Goal: Navigation & Orientation: Find specific page/section

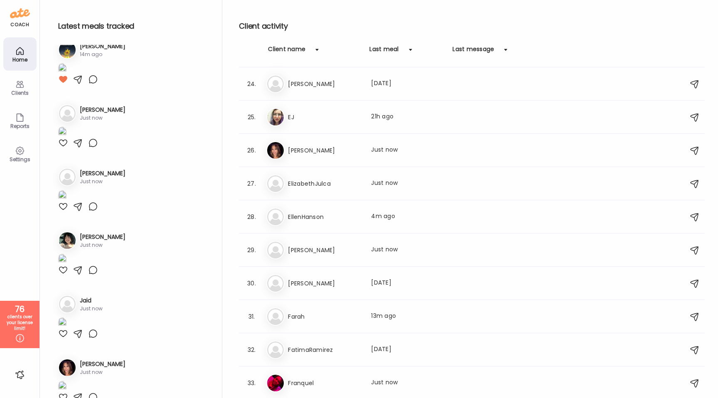
scroll to position [733, 0]
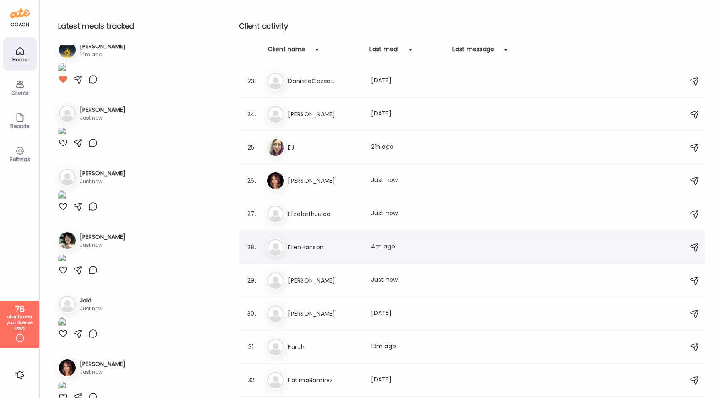
click at [310, 249] on h3 "EllenHanson" at bounding box center [324, 247] width 73 height 10
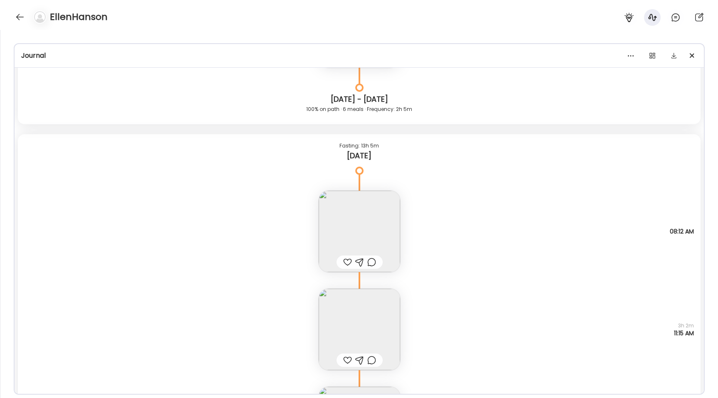
scroll to position [22879, 0]
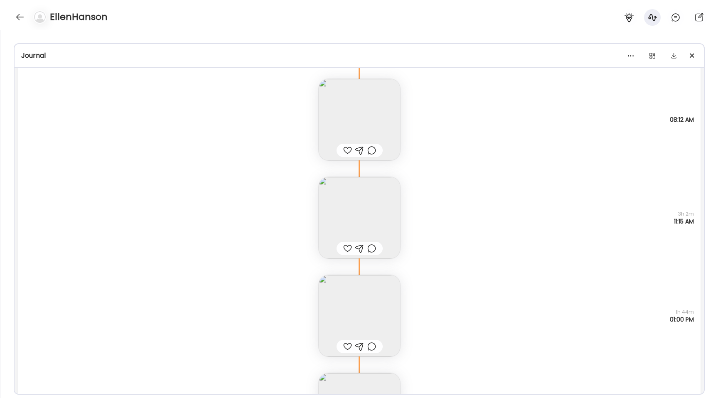
click at [350, 119] on img at bounding box center [359, 119] width 81 height 81
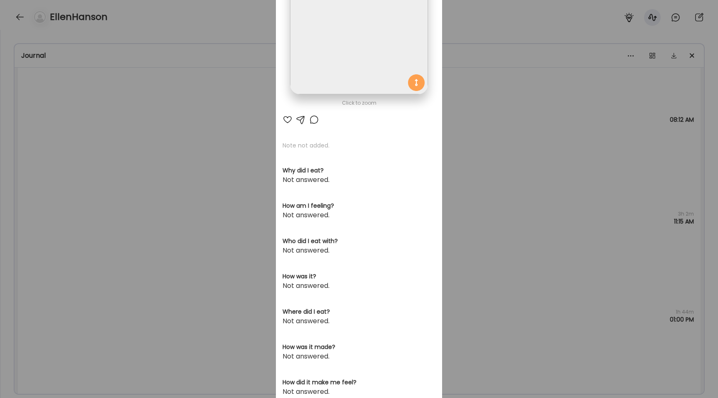
click at [339, 81] on img at bounding box center [359, 26] width 138 height 138
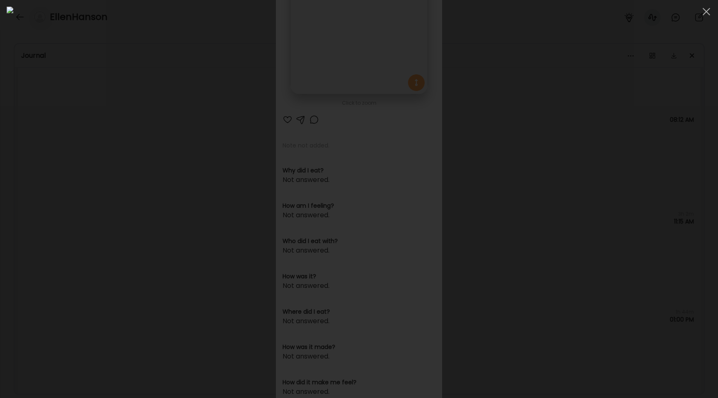
click at [132, 251] on div at bounding box center [359, 199] width 705 height 385
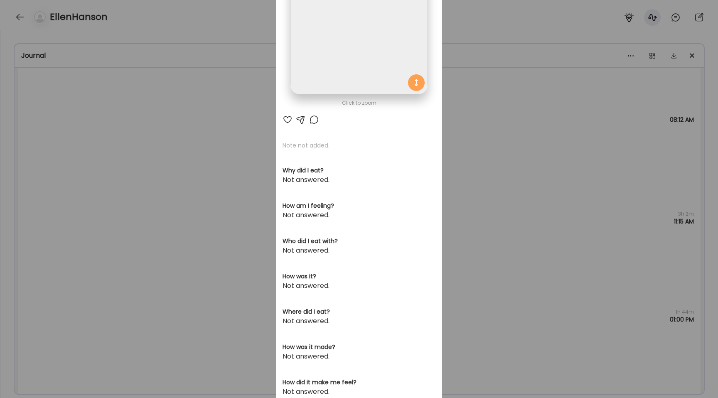
click at [132, 251] on div "Ate Coach Dashboard Wahoo! It’s official Take a moment to set up your Coach Pro…" at bounding box center [359, 199] width 718 height 398
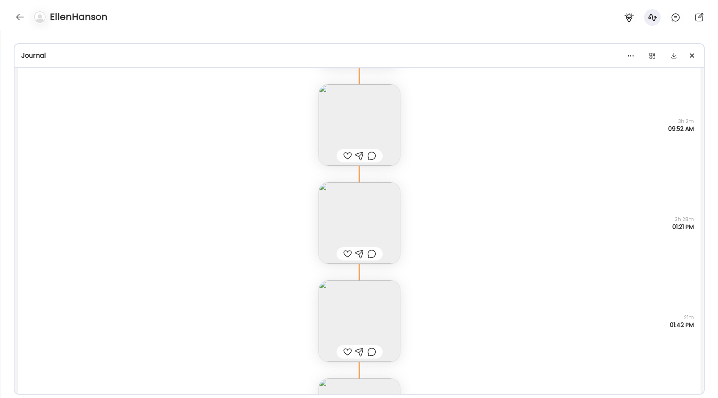
scroll to position [21529, 0]
click at [338, 121] on img at bounding box center [359, 126] width 81 height 81
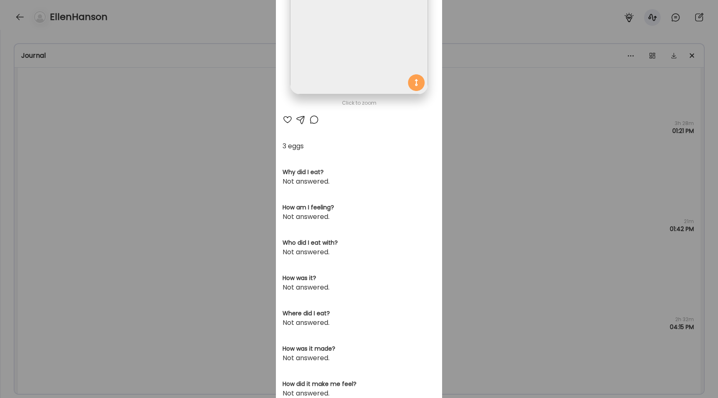
click at [321, 60] on img at bounding box center [359, 26] width 138 height 138
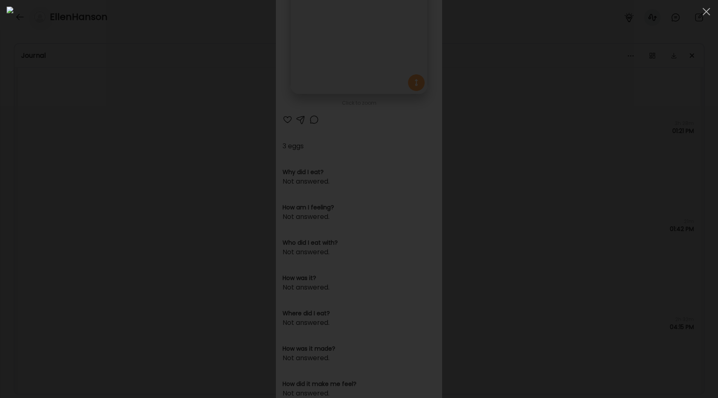
click at [133, 222] on div at bounding box center [359, 199] width 705 height 385
click at [133, 222] on div "Ate Coach Dashboard Wahoo! It’s official Take a moment to set up your Coach Pro…" at bounding box center [359, 199] width 718 height 398
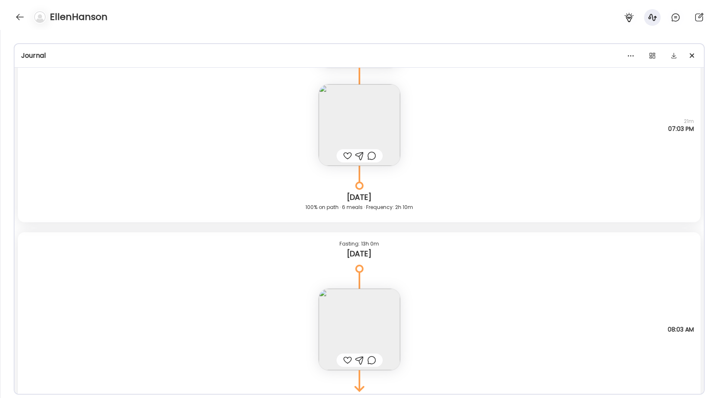
scroll to position [23356, 0]
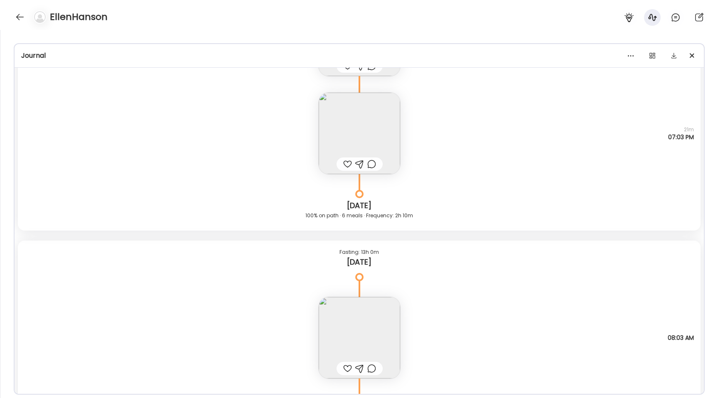
click at [329, 120] on img at bounding box center [359, 133] width 81 height 81
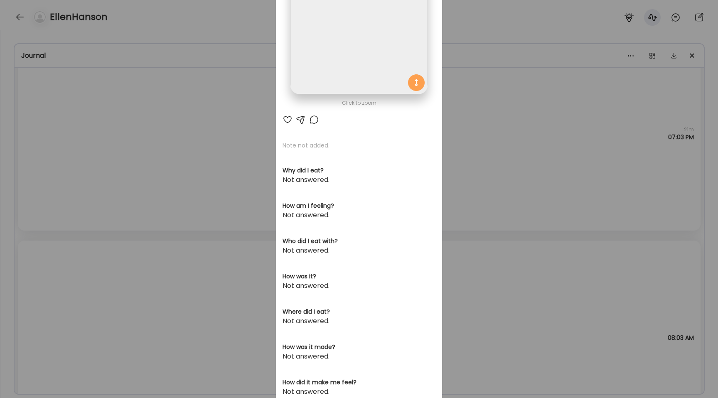
click at [315, 49] on img at bounding box center [359, 26] width 138 height 138
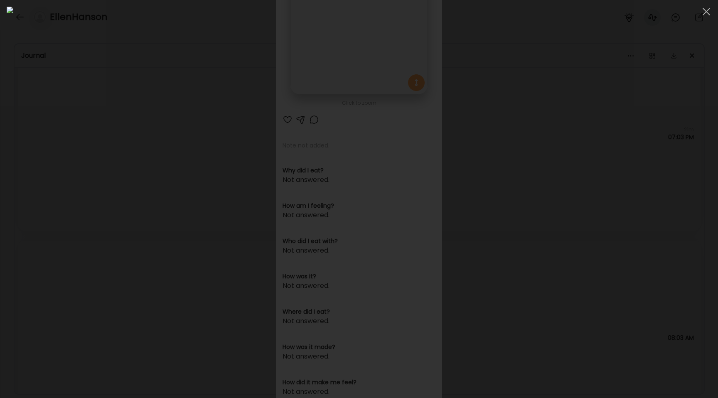
click at [89, 178] on div at bounding box center [359, 199] width 705 height 385
click at [89, 178] on div "Ate Coach Dashboard Wahoo! It’s official Take a moment to set up your Coach Pro…" at bounding box center [359, 199] width 718 height 398
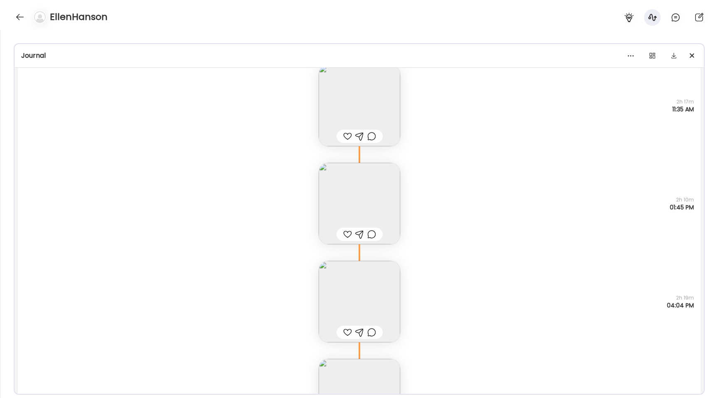
scroll to position [19222, 0]
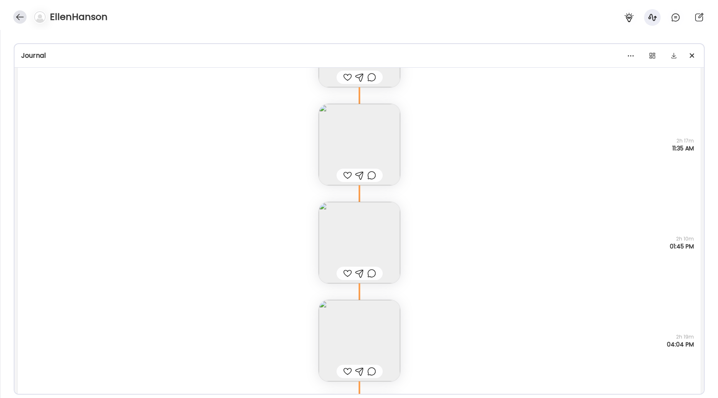
click at [24, 16] on div at bounding box center [19, 16] width 13 height 13
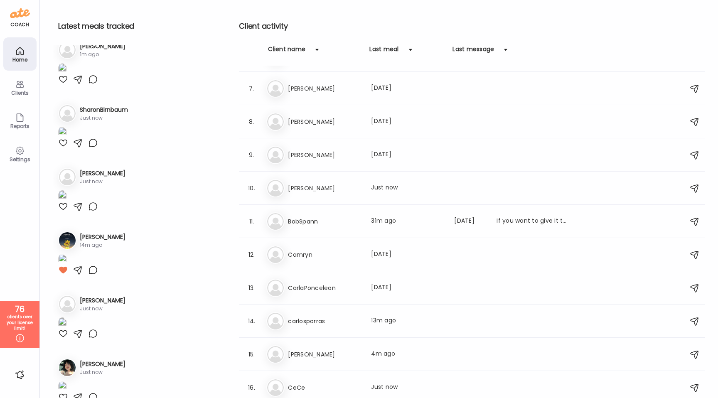
scroll to position [0, 0]
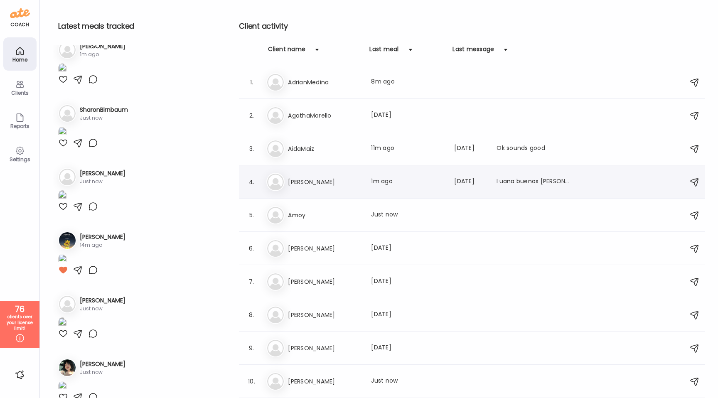
click at [326, 184] on h3 "[PERSON_NAME]" at bounding box center [324, 182] width 73 height 10
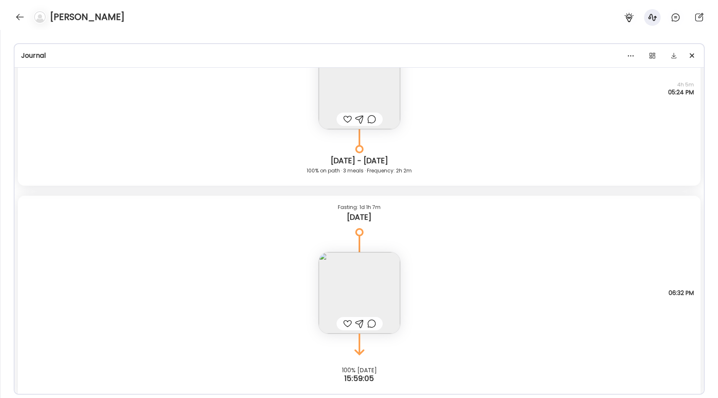
scroll to position [6882, 0]
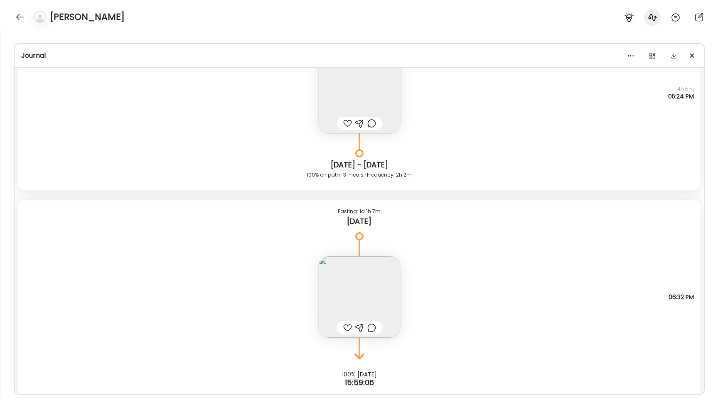
click at [354, 296] on img at bounding box center [359, 296] width 81 height 81
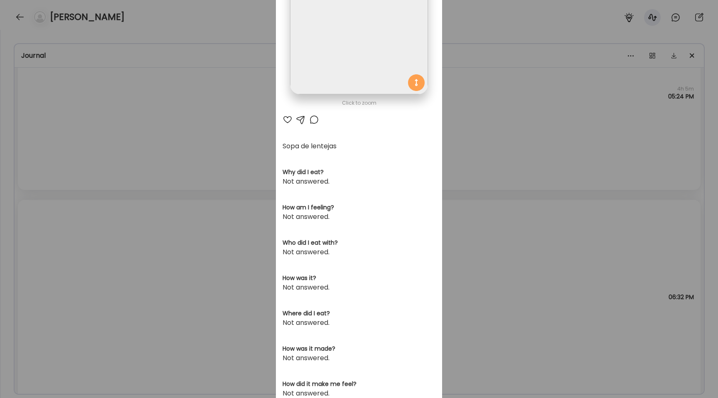
click at [336, 33] on img at bounding box center [359, 26] width 138 height 138
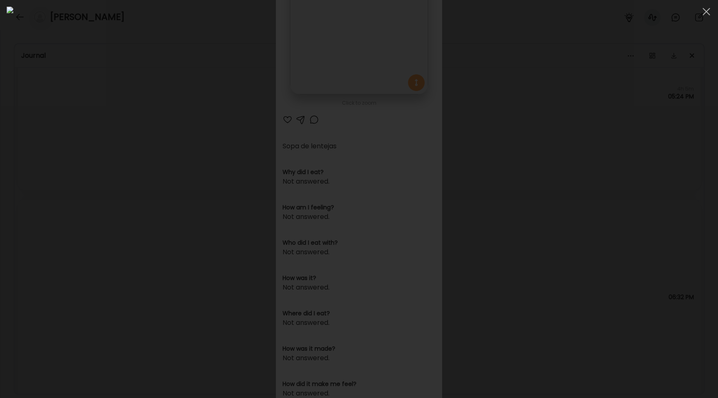
click at [102, 175] on div at bounding box center [359, 199] width 705 height 385
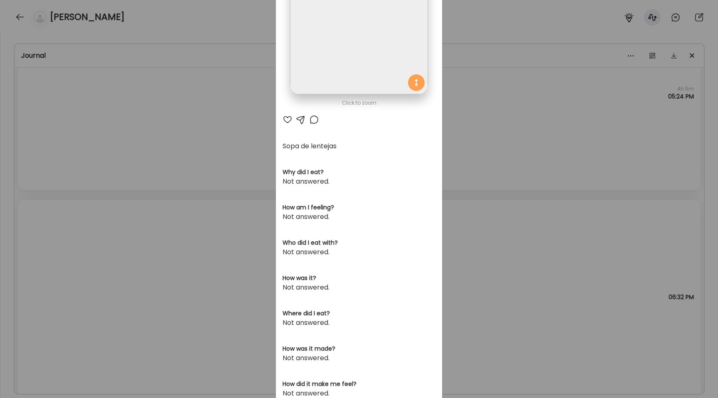
click at [102, 175] on div "Ate Coach Dashboard Wahoo! It’s official Take a moment to set up your Coach Pro…" at bounding box center [359, 199] width 718 height 398
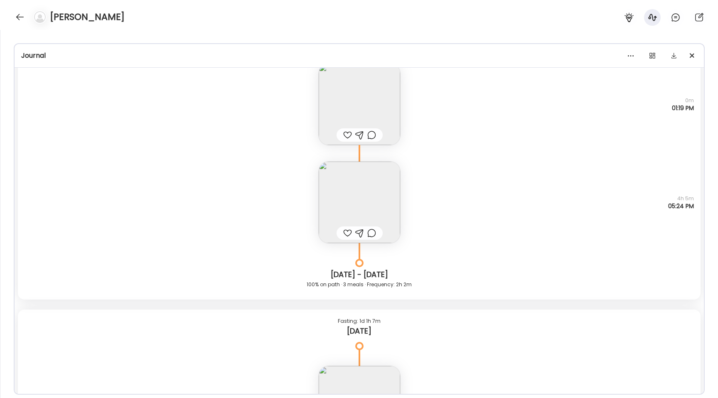
scroll to position [6722, 0]
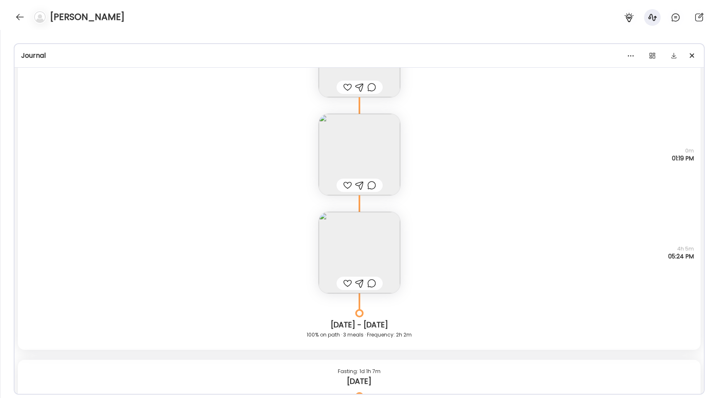
click at [343, 251] on img at bounding box center [359, 252] width 81 height 81
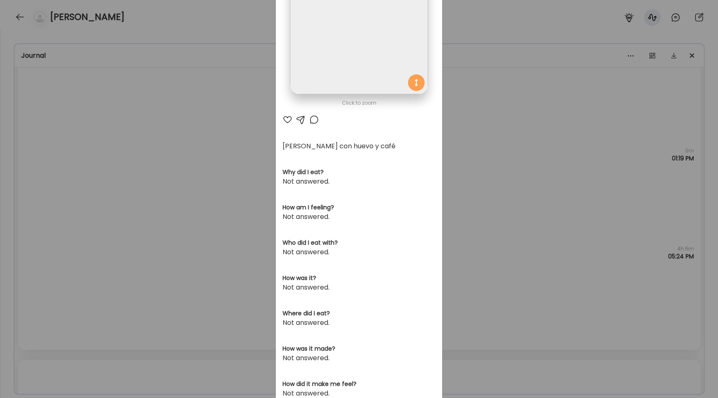
click at [322, 43] on img at bounding box center [359, 26] width 138 height 138
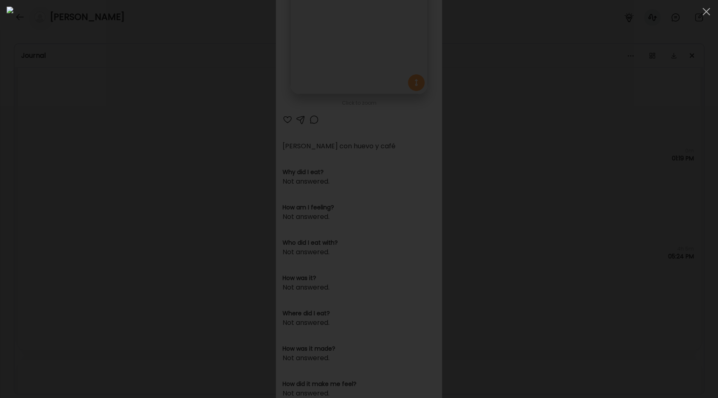
click at [88, 167] on div at bounding box center [359, 199] width 705 height 385
click at [88, 167] on div "Ate Coach Dashboard Wahoo! It’s official Take a moment to set up your Coach Pro…" at bounding box center [359, 199] width 718 height 398
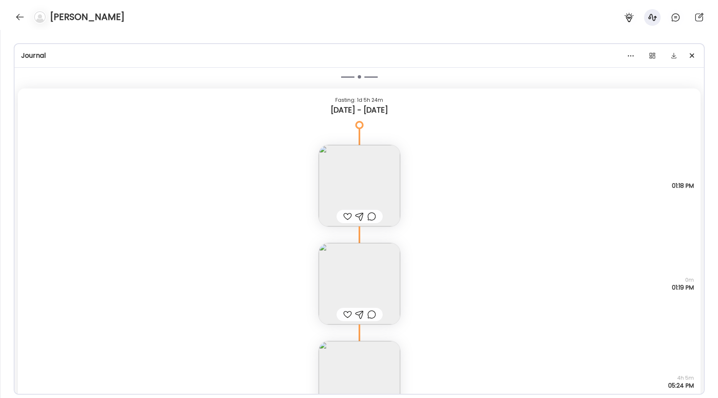
scroll to position [6542, 0]
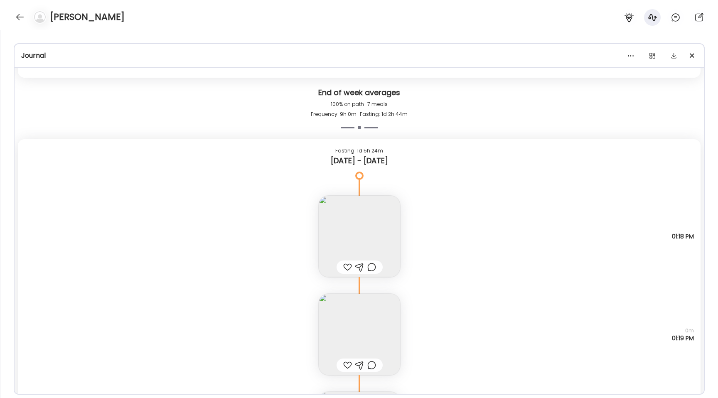
click at [343, 210] on img at bounding box center [359, 236] width 81 height 81
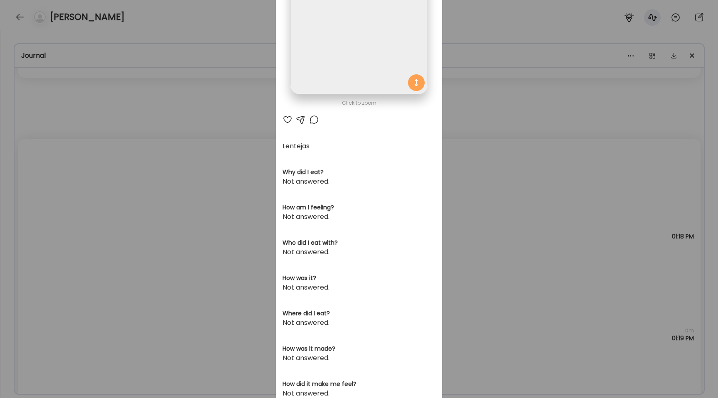
click at [340, 73] on img at bounding box center [359, 26] width 138 height 138
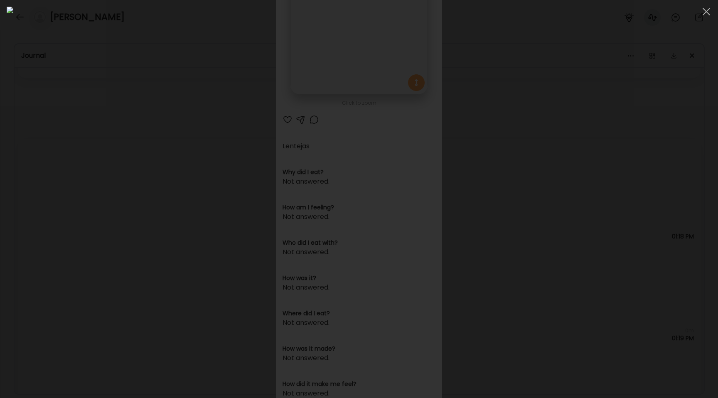
click at [100, 171] on div at bounding box center [359, 199] width 705 height 385
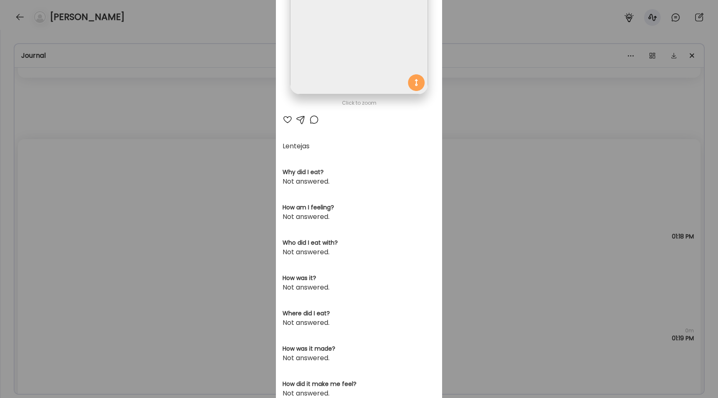
click at [100, 171] on div "Ate Coach Dashboard Wahoo! It’s official Take a moment to set up your Coach Pro…" at bounding box center [359, 199] width 718 height 398
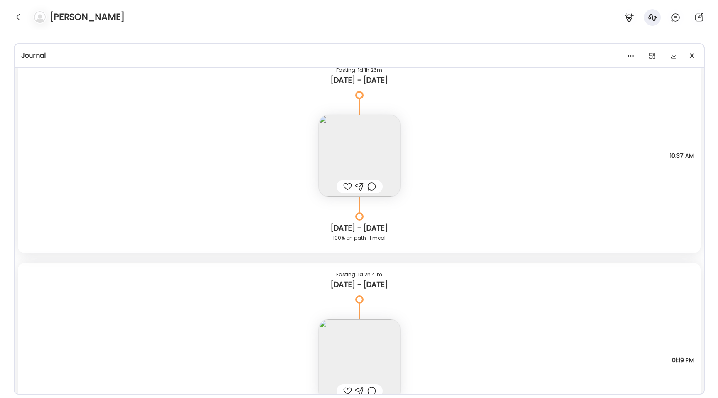
scroll to position [5432, 0]
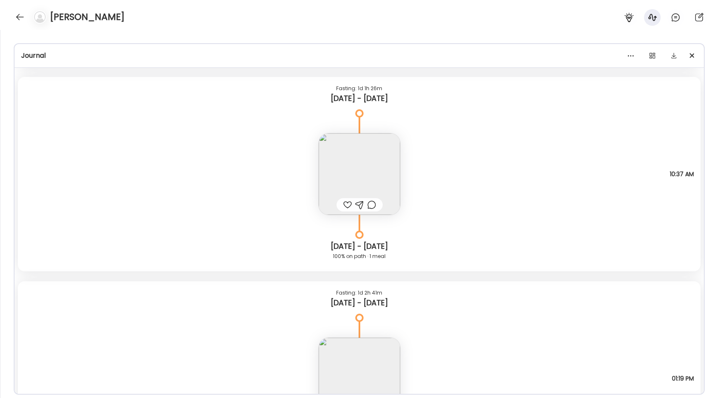
click at [372, 174] on img at bounding box center [359, 173] width 81 height 81
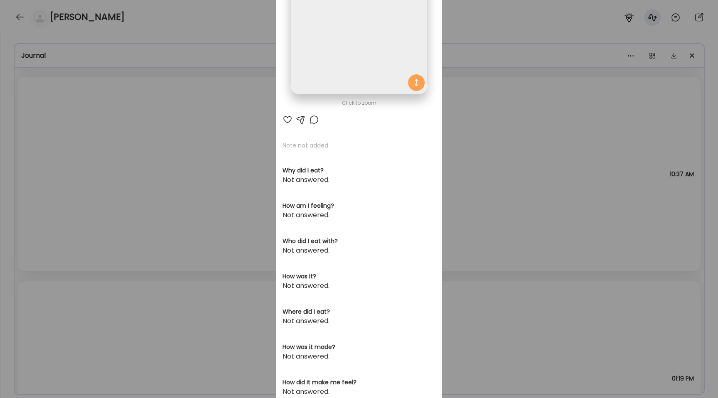
click at [340, 64] on img at bounding box center [359, 26] width 138 height 138
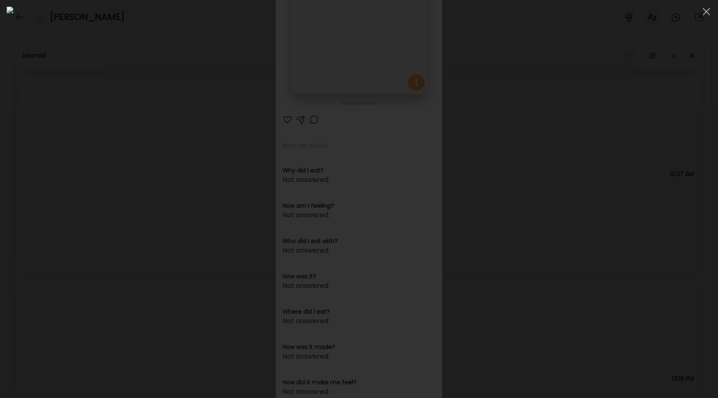
click at [87, 209] on div at bounding box center [359, 199] width 705 height 385
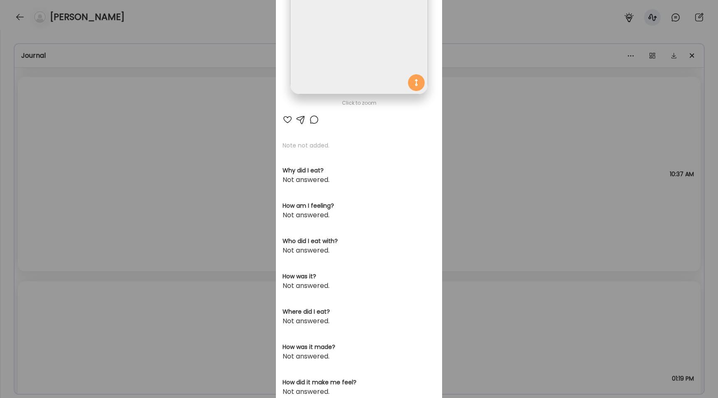
click at [87, 209] on div "Ate Coach Dashboard Wahoo! It’s official Take a moment to set up your Coach Pro…" at bounding box center [359, 199] width 718 height 398
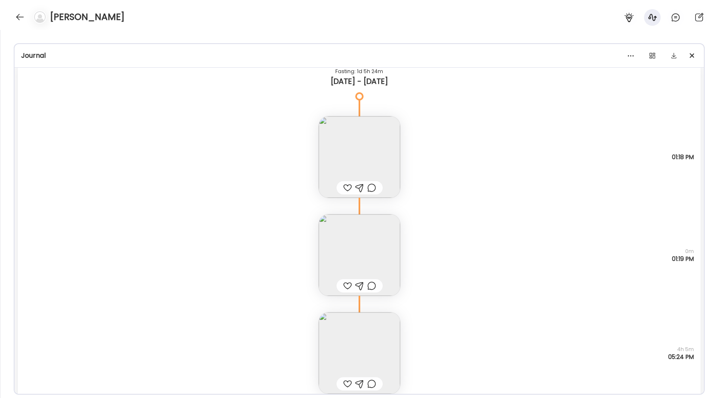
scroll to position [6654, 0]
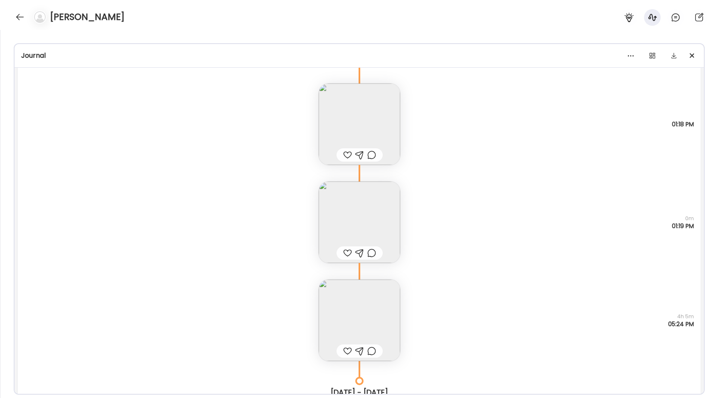
click at [355, 229] on img at bounding box center [359, 222] width 81 height 81
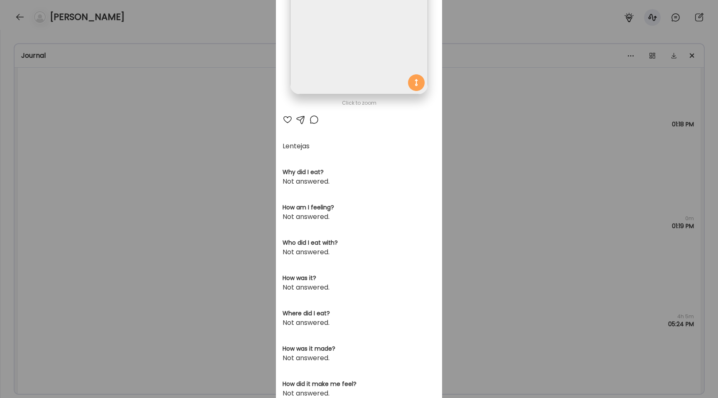
click at [331, 60] on img at bounding box center [359, 26] width 138 height 138
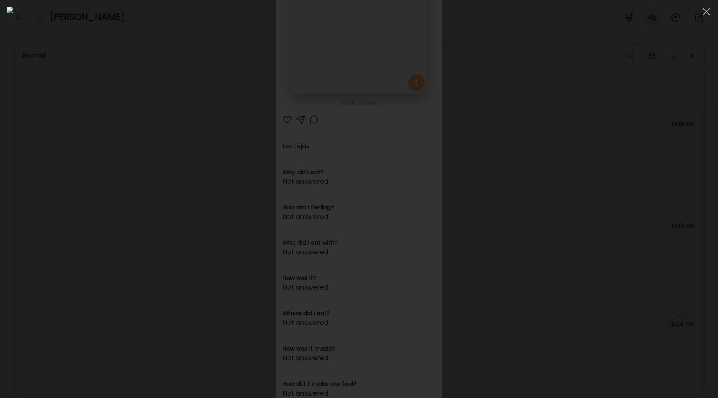
click at [101, 106] on div at bounding box center [359, 199] width 705 height 385
click at [101, 106] on div "Ate Coach Dashboard Wahoo! It’s official Take a moment to set up your Coach Pro…" at bounding box center [359, 199] width 718 height 398
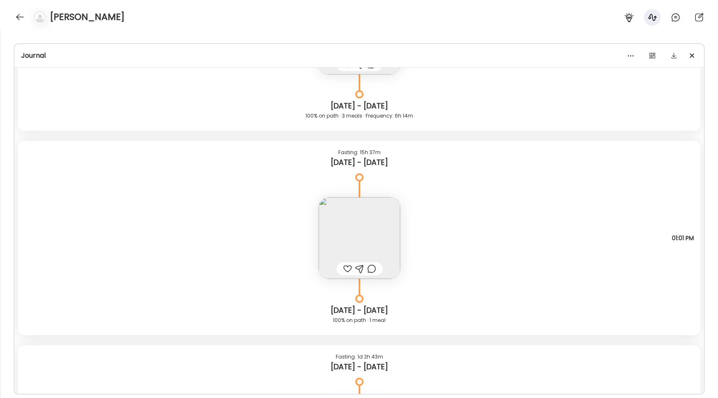
scroll to position [1325, 0]
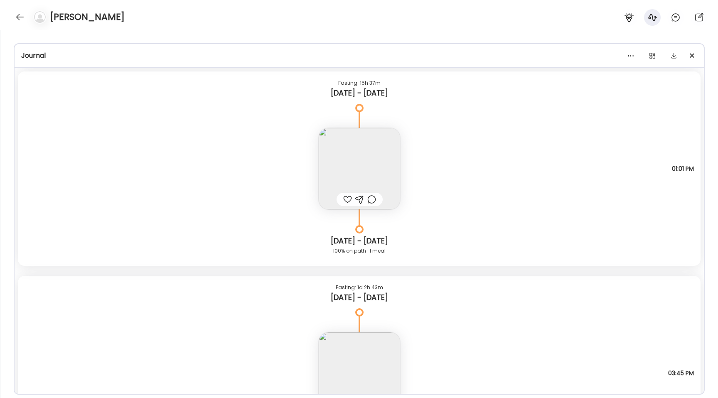
click at [383, 169] on img at bounding box center [359, 168] width 81 height 81
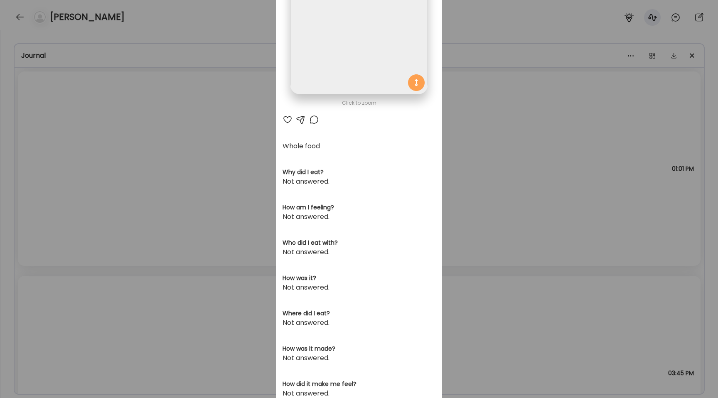
click at [347, 73] on img at bounding box center [359, 26] width 138 height 138
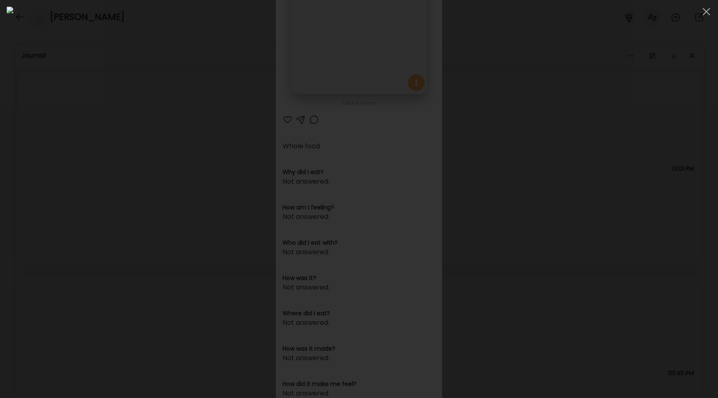
click at [100, 203] on div at bounding box center [359, 199] width 705 height 385
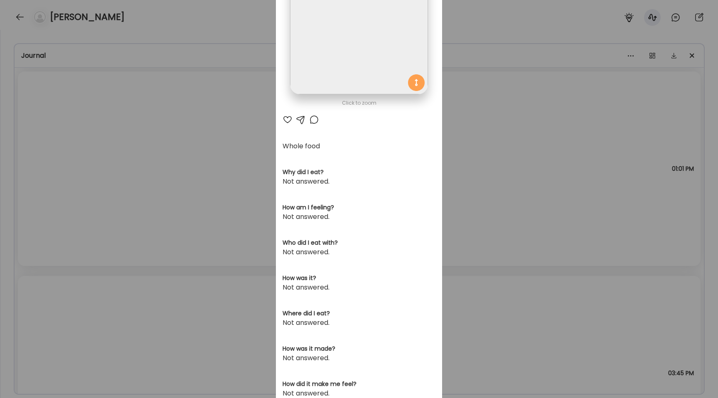
click at [100, 203] on div "Ate Coach Dashboard Wahoo! It’s official Take a moment to set up your Coach Pro…" at bounding box center [359, 199] width 718 height 398
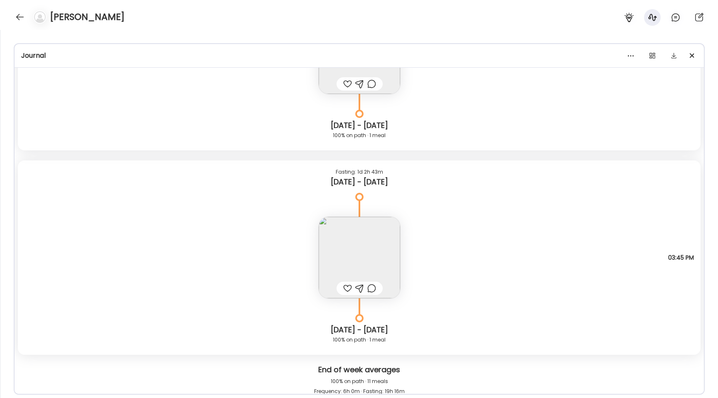
scroll to position [1524, 0]
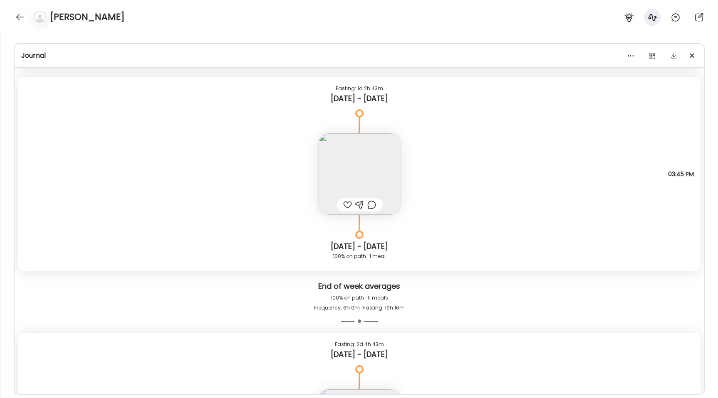
click at [352, 155] on img at bounding box center [359, 173] width 81 height 81
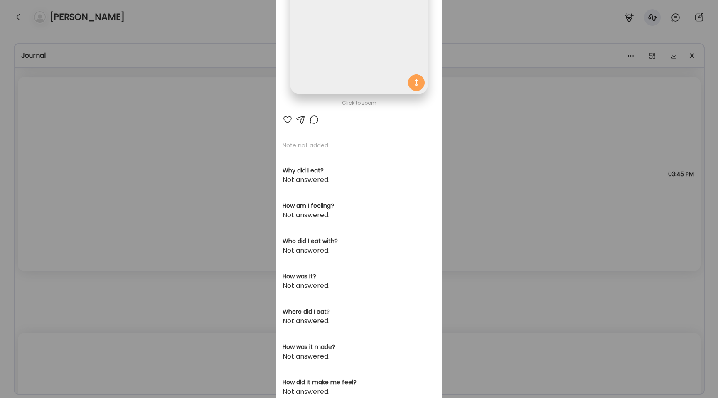
click at [339, 71] on img at bounding box center [359, 26] width 138 height 138
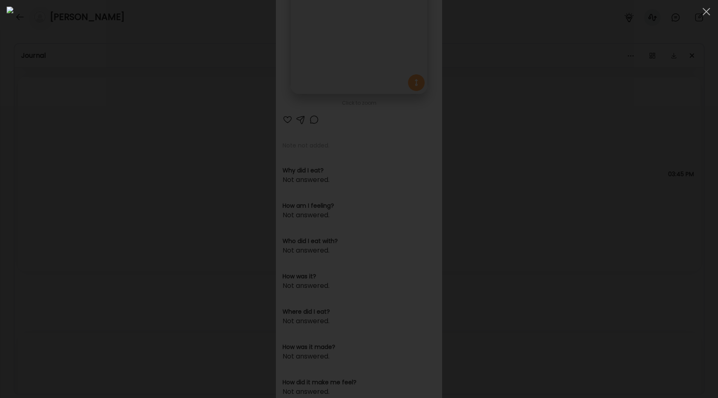
click at [81, 204] on div at bounding box center [359, 199] width 705 height 385
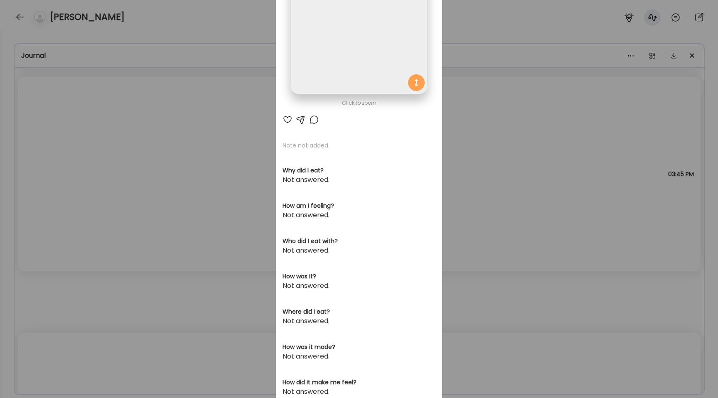
click at [81, 204] on div "Ate Coach Dashboard Wahoo! It’s official Take a moment to set up your Coach Pro…" at bounding box center [359, 199] width 718 height 398
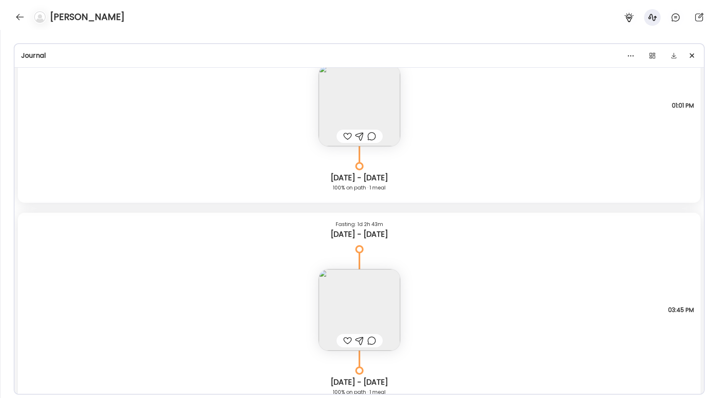
scroll to position [1305, 0]
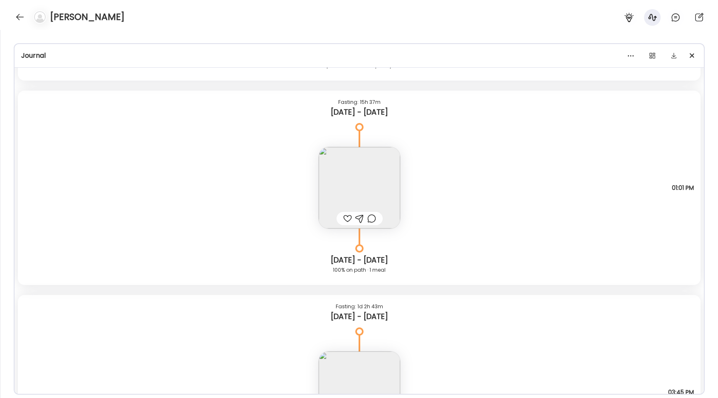
click at [369, 172] on img at bounding box center [359, 187] width 81 height 81
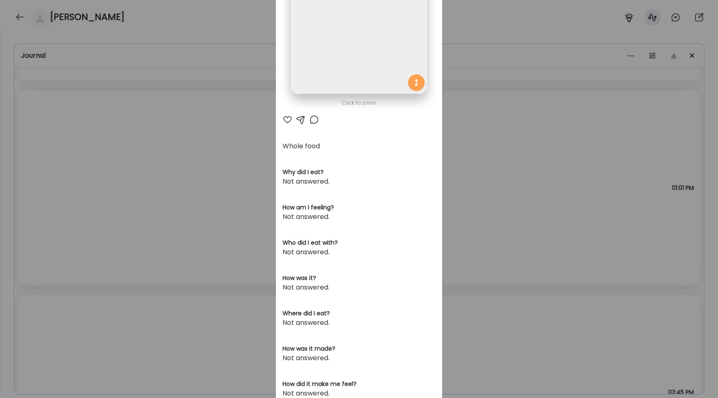
click at [343, 46] on img at bounding box center [359, 26] width 138 height 138
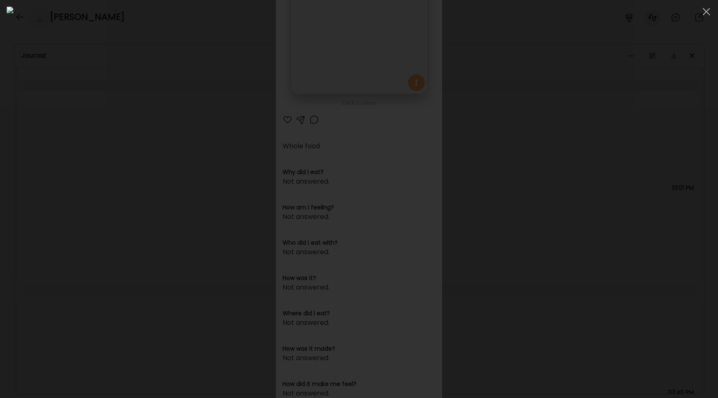
click at [86, 144] on div at bounding box center [359, 199] width 705 height 385
click at [86, 144] on div "Ate Coach Dashboard Wahoo! It’s official Take a moment to set up your Coach Pro…" at bounding box center [359, 199] width 718 height 398
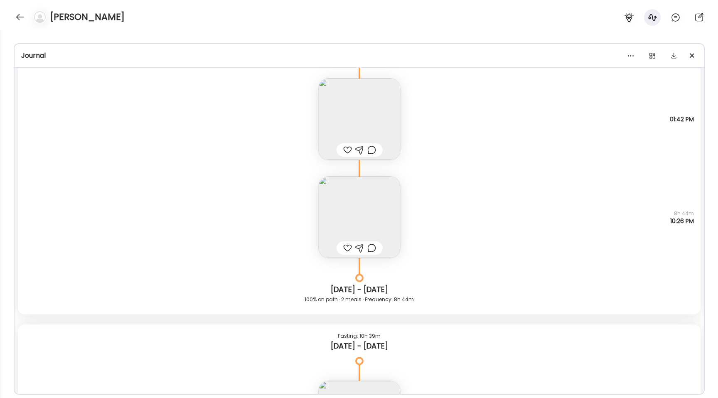
scroll to position [9746, 0]
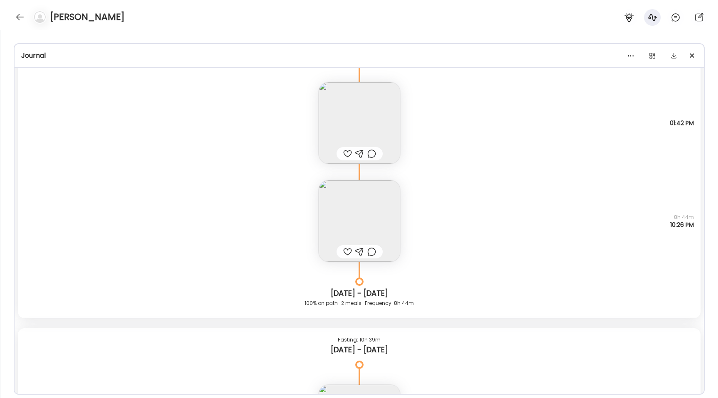
click at [360, 121] on img at bounding box center [359, 122] width 81 height 81
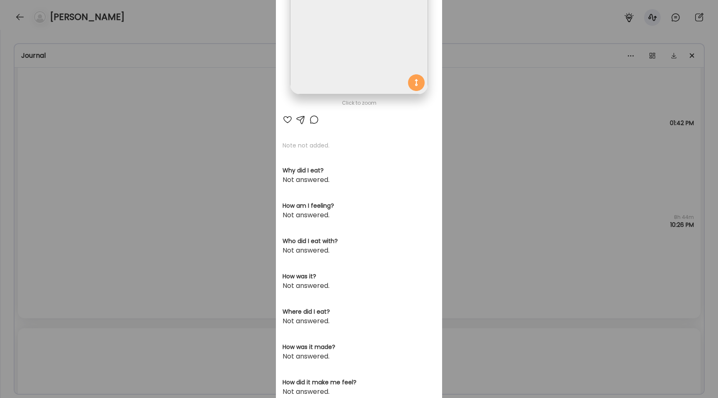
click at [324, 55] on img at bounding box center [359, 26] width 138 height 138
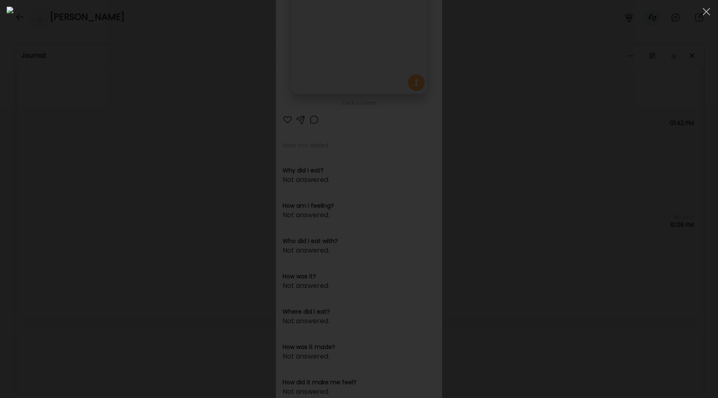
click at [66, 188] on div at bounding box center [359, 199] width 705 height 385
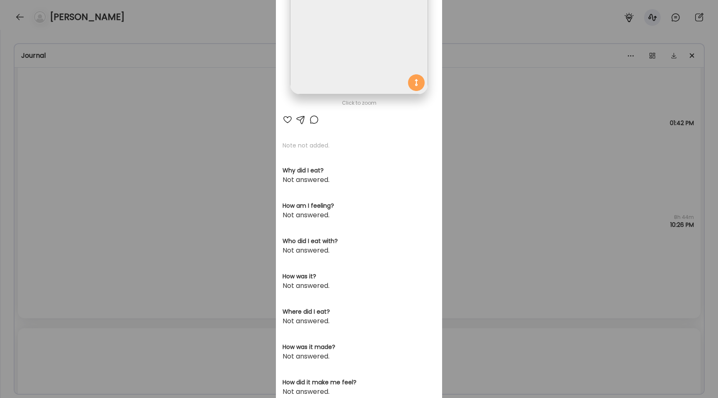
scroll to position [131, 0]
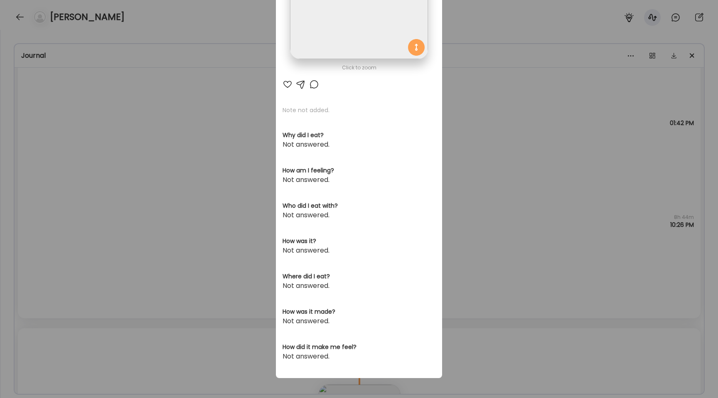
click at [71, 190] on div "Ate Coach Dashboard Wahoo! It’s official Take a moment to set up your Coach Pro…" at bounding box center [359, 199] width 718 height 398
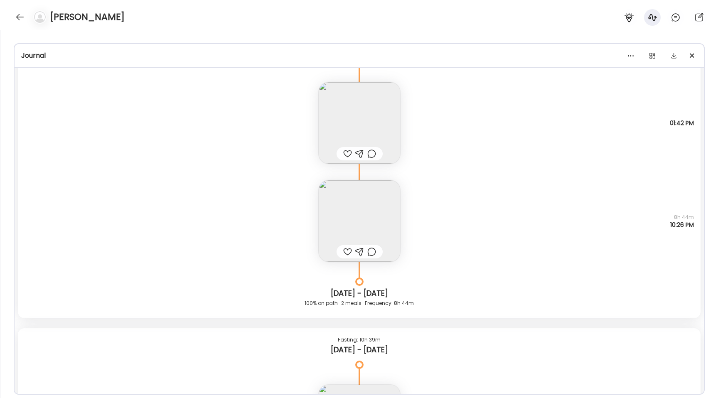
click at [71, 190] on div "Note not added Questions not answered 8h 44m 10:26 PM" at bounding box center [359, 213] width 683 height 98
click at [134, 203] on div "Note not added Questions not answered 8h 44m 10:26 PM" at bounding box center [359, 213] width 683 height 98
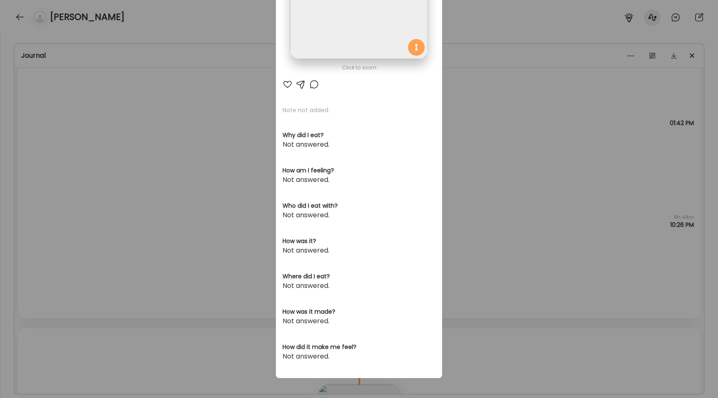
click at [134, 203] on div "Ate Coach Dashboard Wahoo! It’s official Take a moment to set up your Coach Pro…" at bounding box center [359, 199] width 718 height 398
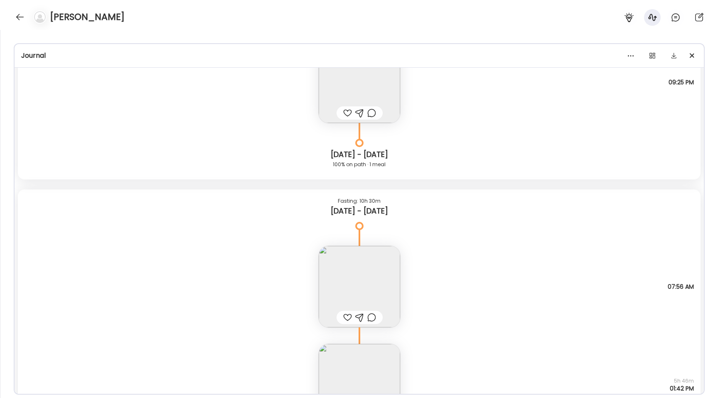
scroll to position [13301, 0]
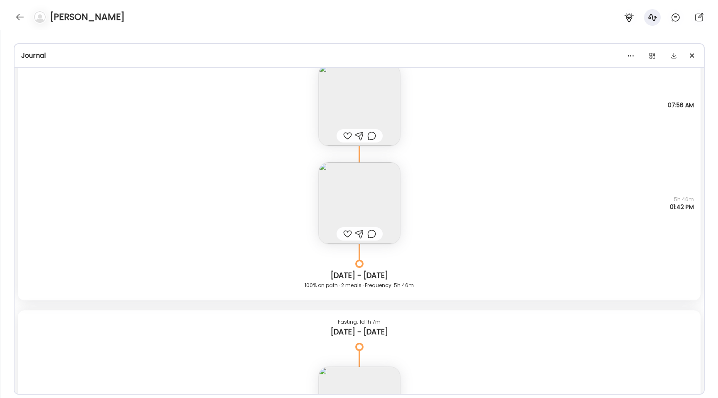
click at [702, 288] on div "Fasting: 22h 37m [DATE] - [DATE] Note not added Questions not answered 08:39 AM…" at bounding box center [360, 32] width 690 height 1865
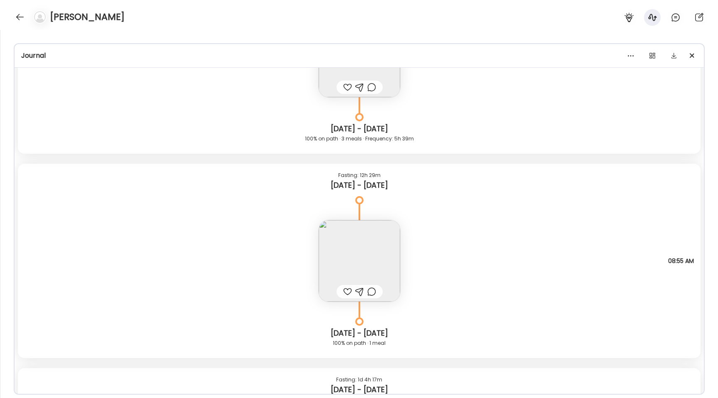
scroll to position [17189, 0]
